Goal: Check status: Check status

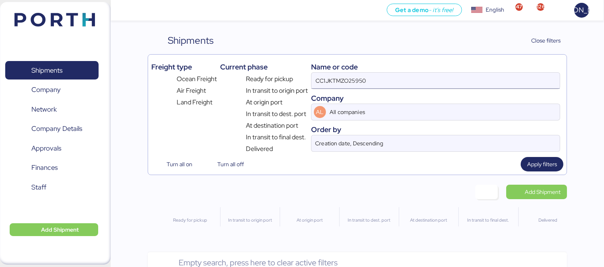
click at [411, 84] on input "CC1JKTMZO25950" at bounding box center [435, 81] width 248 height 16
paste input "O0052181"
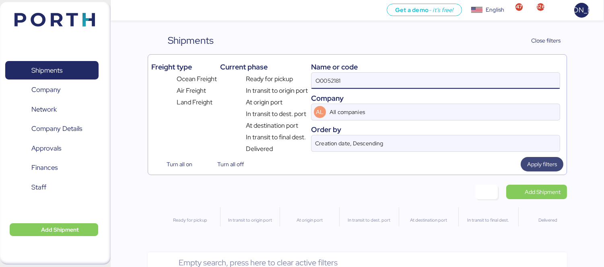
type input "O0052181"
click at [539, 164] on span "Apply filters" at bounding box center [542, 165] width 30 height 10
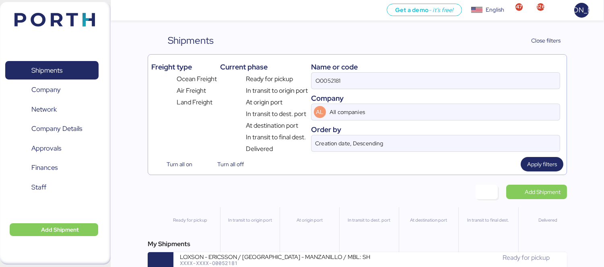
scroll to position [19, 0]
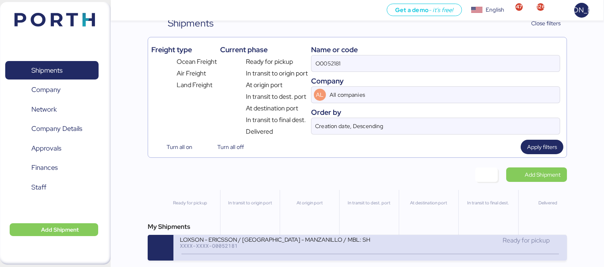
click at [354, 239] on div "LOXSON - ERICSSON / [GEOGRAPHIC_DATA] - MANZANILLO / MBL: SHMZL25190329 - HBL: …" at bounding box center [275, 239] width 190 height 7
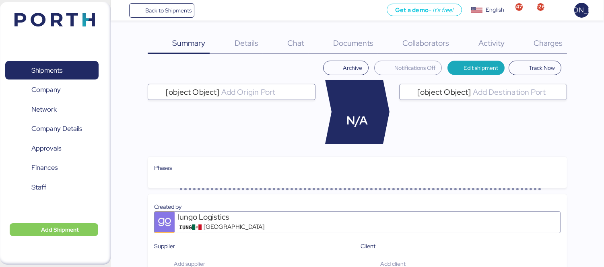
click at [539, 41] on span "Charges" at bounding box center [547, 43] width 29 height 10
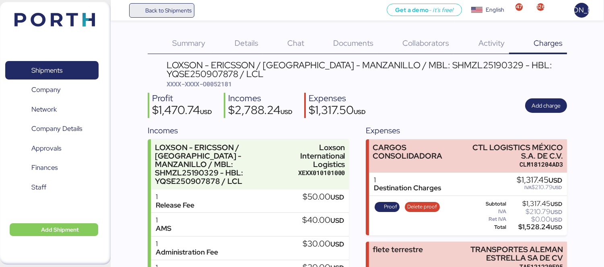
click at [147, 4] on span "Back to Shipments" at bounding box center [162, 10] width 60 height 14
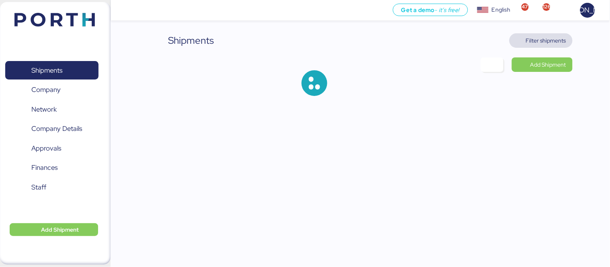
click at [547, 39] on span "Filter shipments" at bounding box center [546, 41] width 40 height 10
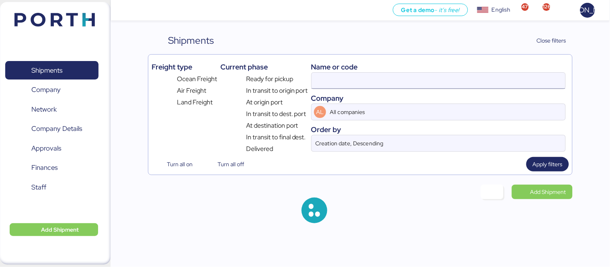
click at [405, 82] on input at bounding box center [439, 81] width 254 height 16
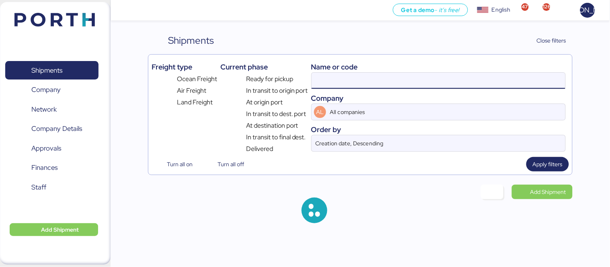
paste input "O0052182"
type input "O0052182"
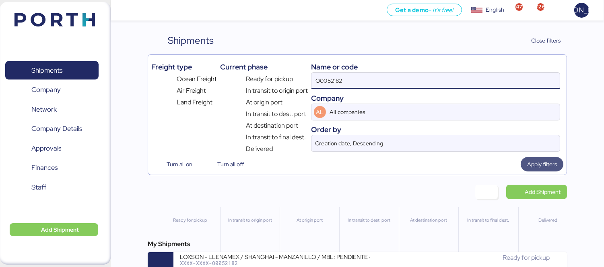
click at [526, 161] on span "Apply filters" at bounding box center [541, 164] width 43 height 14
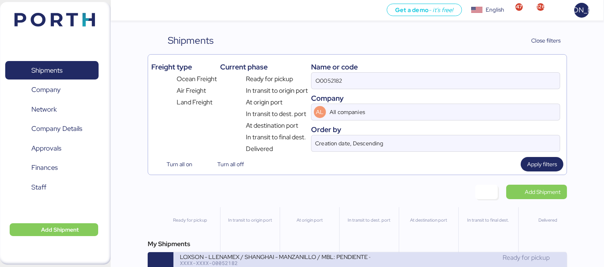
click at [412, 259] on div "Ready for pickup" at bounding box center [465, 258] width 190 height 10
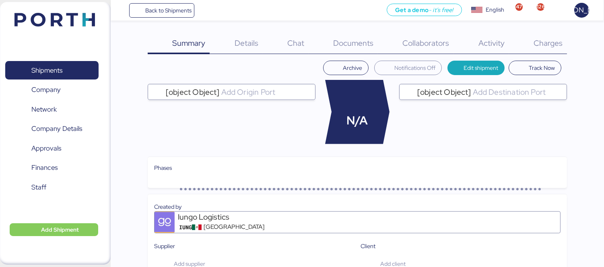
click at [536, 48] on div "Charges 0" at bounding box center [538, 43] width 58 height 21
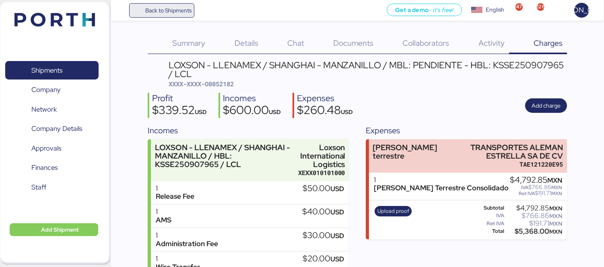
click at [172, 10] on span "Back to Shipments" at bounding box center [168, 11] width 46 height 10
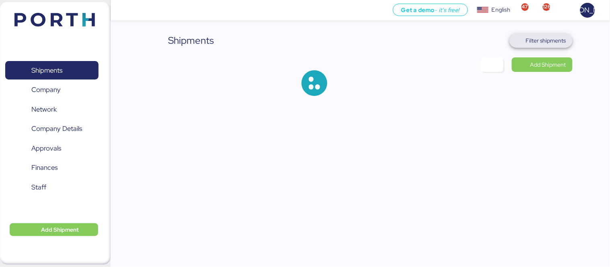
click at [541, 42] on span "Filter shipments" at bounding box center [546, 41] width 40 height 10
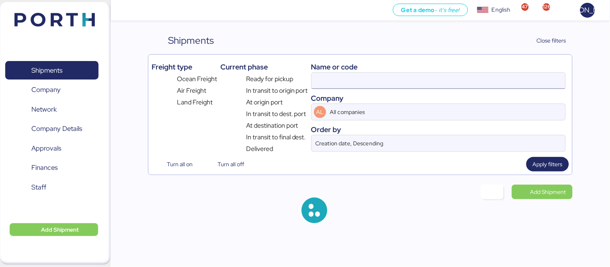
click at [334, 88] on input at bounding box center [439, 81] width 254 height 16
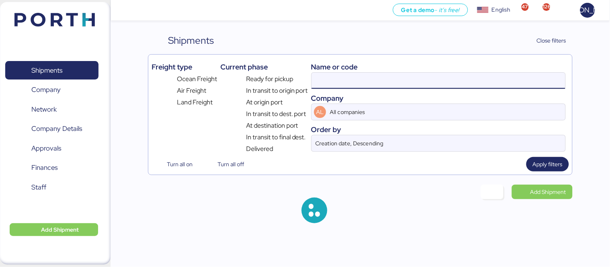
paste input "ZIMUSHH31872763"
type input "ZIMUSHH31872763"
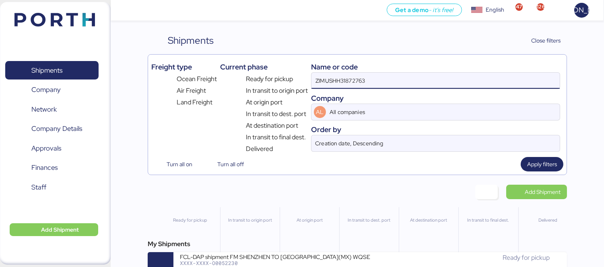
scroll to position [19, 0]
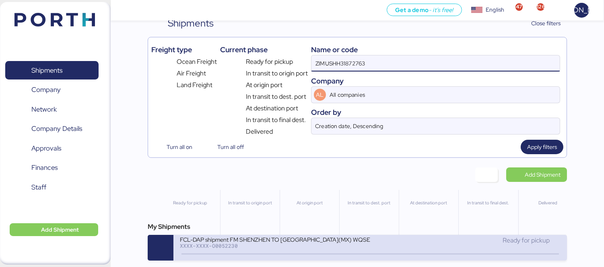
click at [371, 245] on div "Ready for pickup" at bounding box center [465, 241] width 190 height 10
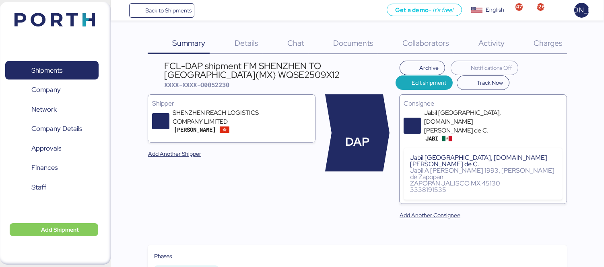
click at [549, 45] on span "Charges" at bounding box center [547, 43] width 29 height 10
